Goal: Information Seeking & Learning: Learn about a topic

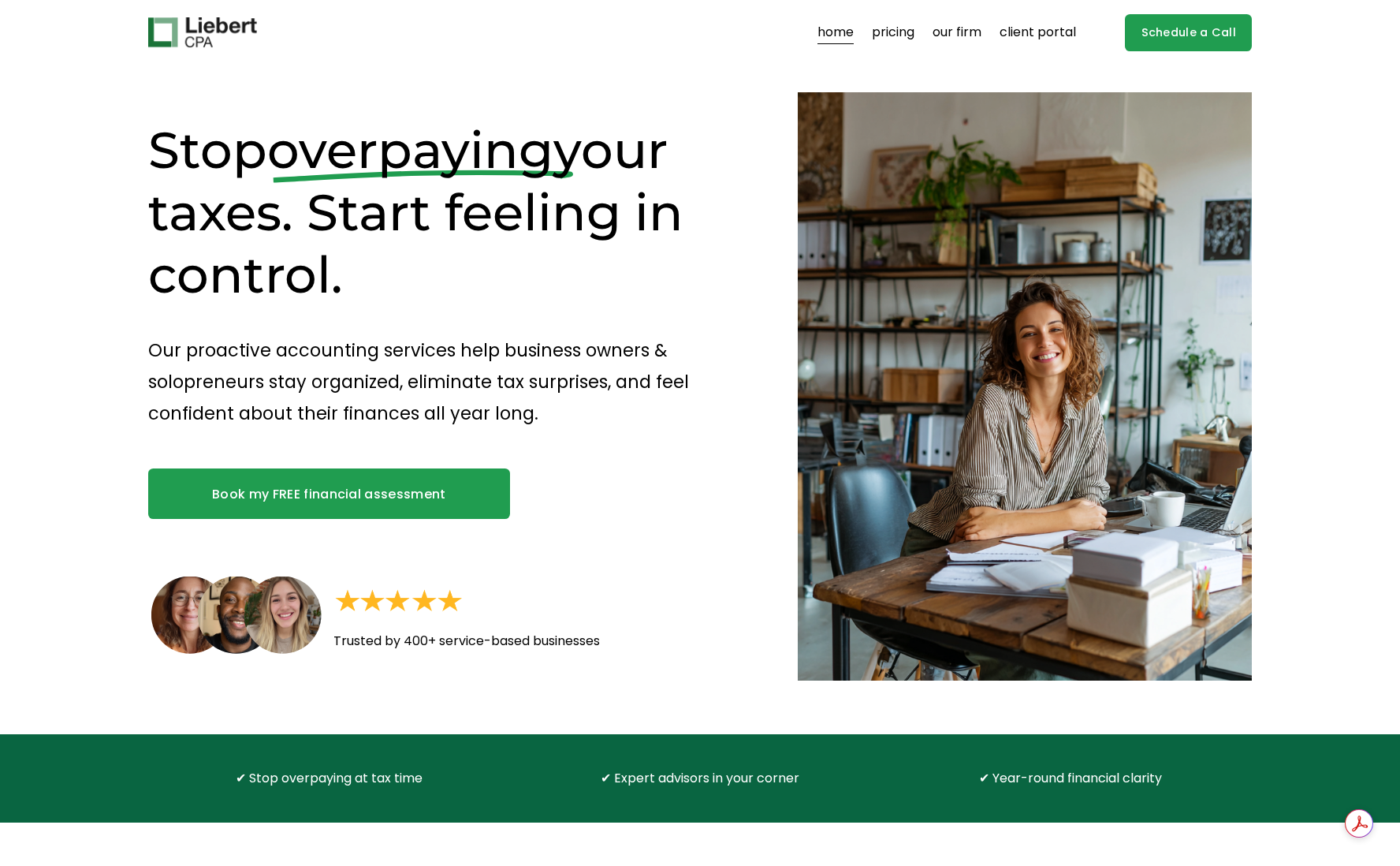
click at [186, 41] on img at bounding box center [203, 32] width 109 height 30
drag, startPoint x: 280, startPoint y: 33, endPoint x: 119, endPoint y: 62, distance: 163.6
click at [1287, 64] on div "Skip to Content home pricing our firm client portal" at bounding box center [700, 32] width 1400 height 64
click at [970, 33] on link "our firm" at bounding box center [957, 32] width 49 height 25
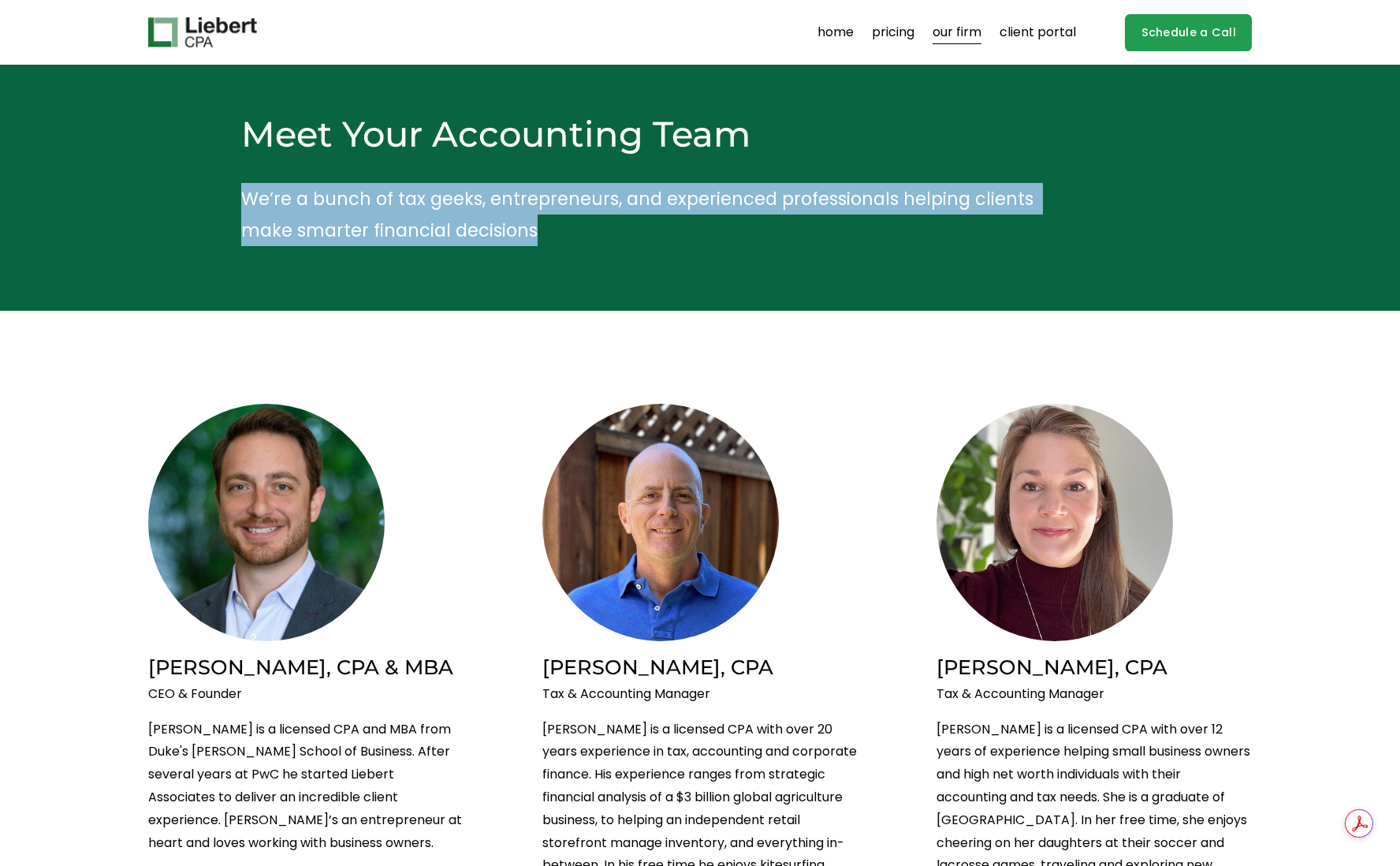
drag, startPoint x: 242, startPoint y: 196, endPoint x: 519, endPoint y: 224, distance: 278.4
click at [587, 228] on p "We’re a bunch of tax geeks, entrepreneurs, and experienced professionals helpin…" at bounding box center [654, 215] width 825 height 64
